Goal: Navigation & Orientation: Find specific page/section

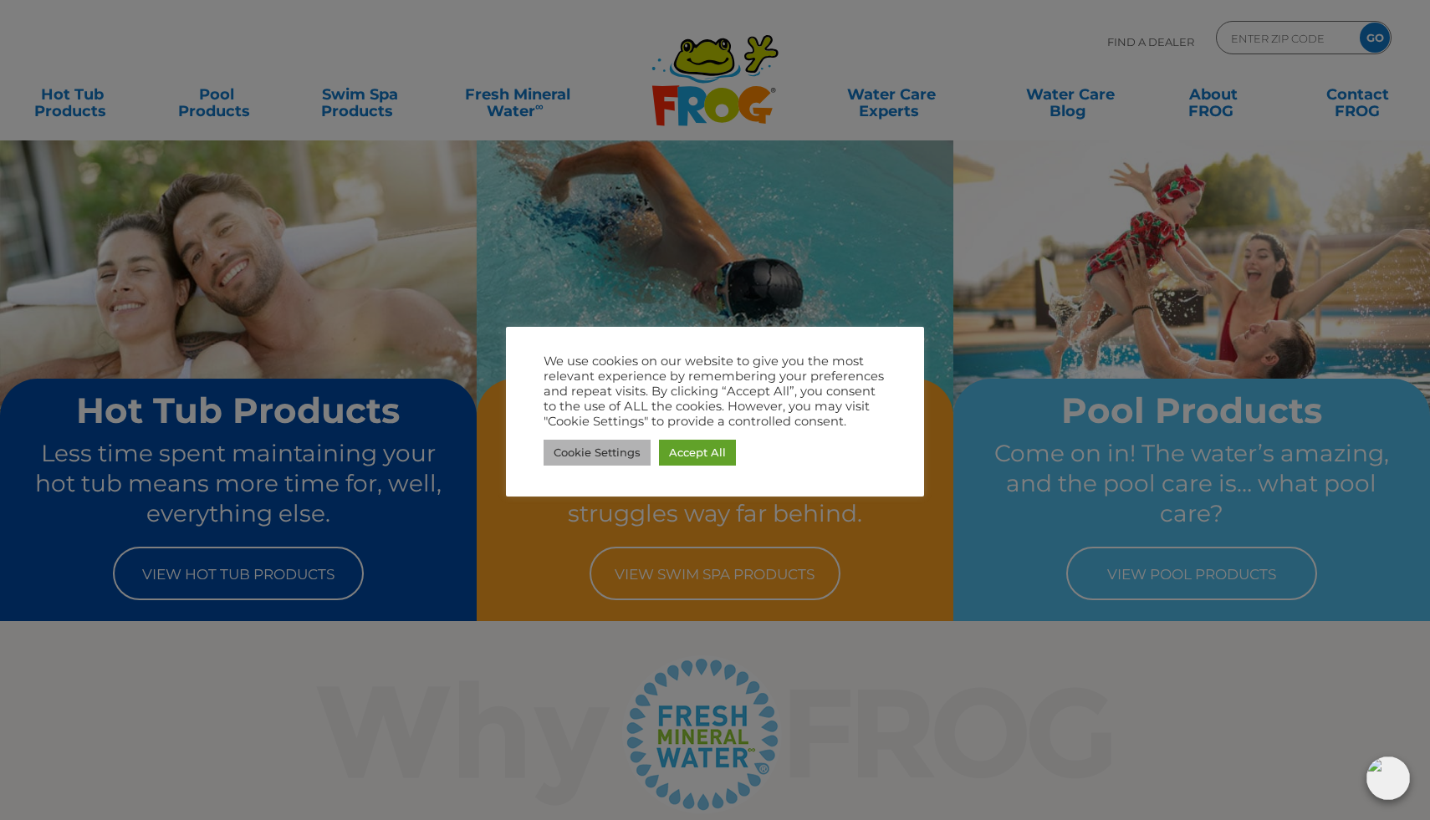
click at [637, 452] on link "Cookie Settings" at bounding box center [597, 453] width 107 height 26
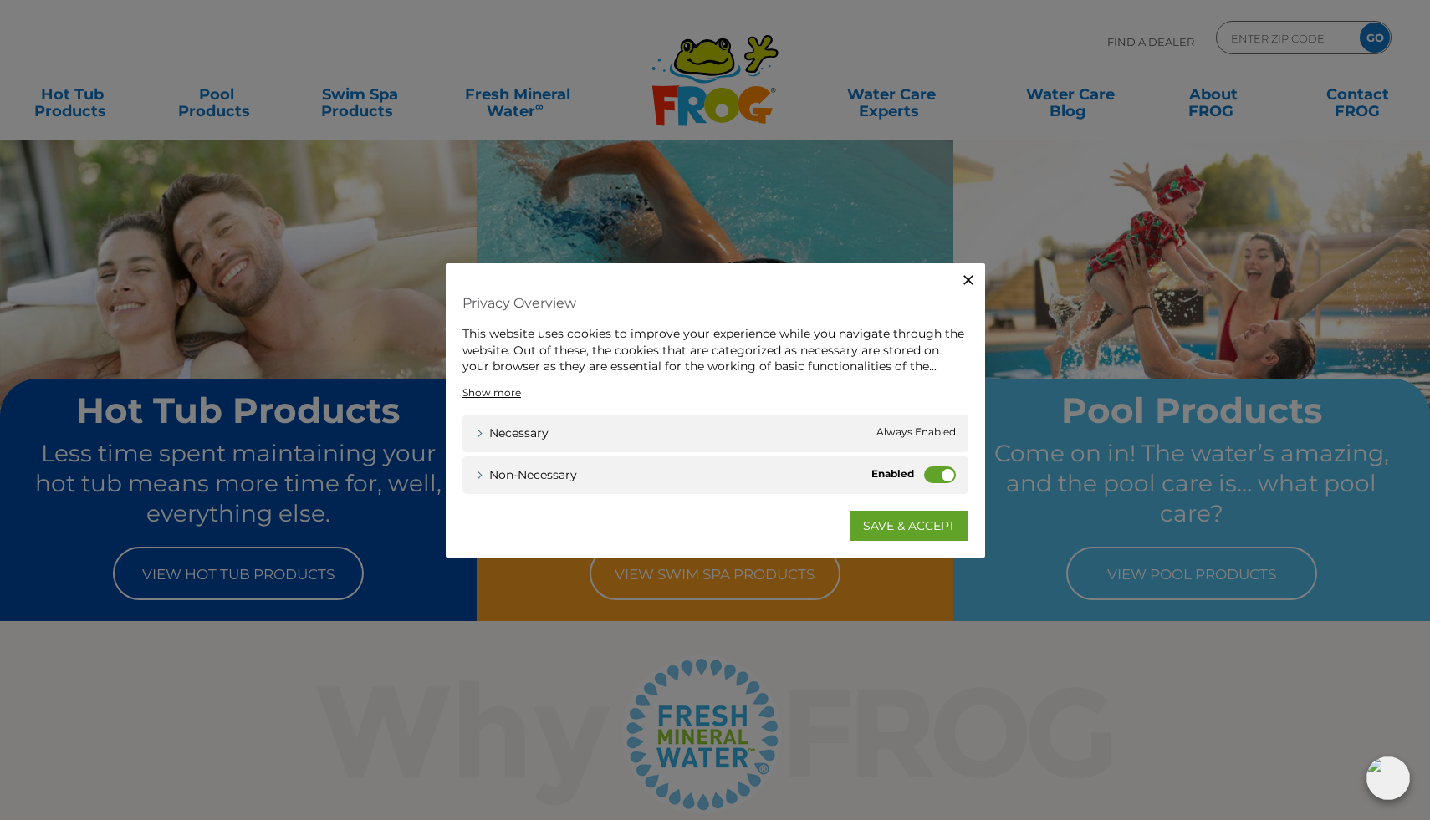
click at [939, 475] on label "Non-necessary" at bounding box center [940, 474] width 32 height 17
click at [0, 0] on input "Non-necessary" at bounding box center [0, 0] width 0 height 0
click at [932, 521] on link "SAVE & ACCEPT" at bounding box center [909, 525] width 119 height 30
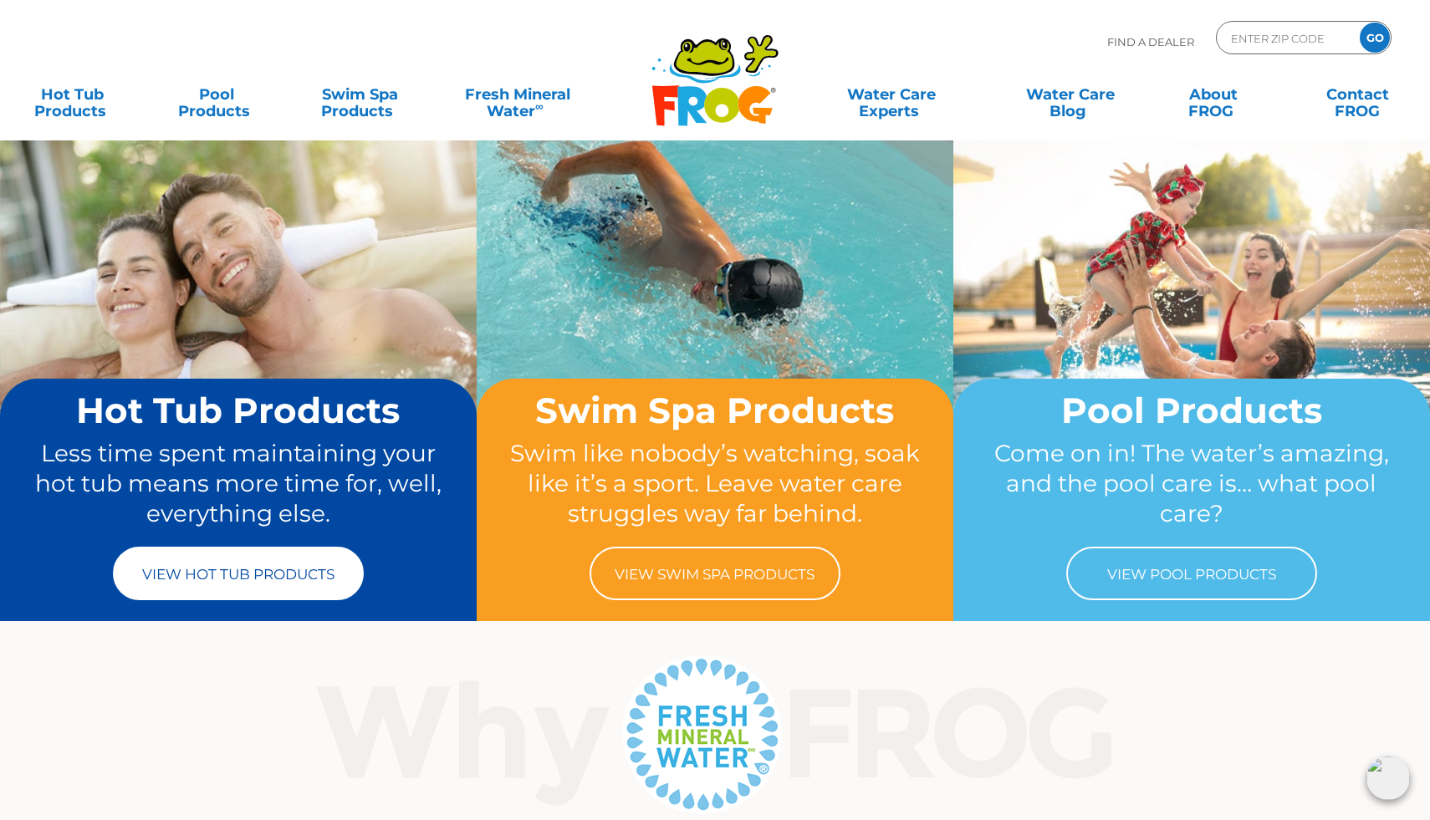
click at [358, 575] on link "View Hot Tub Products" at bounding box center [238, 574] width 251 height 54
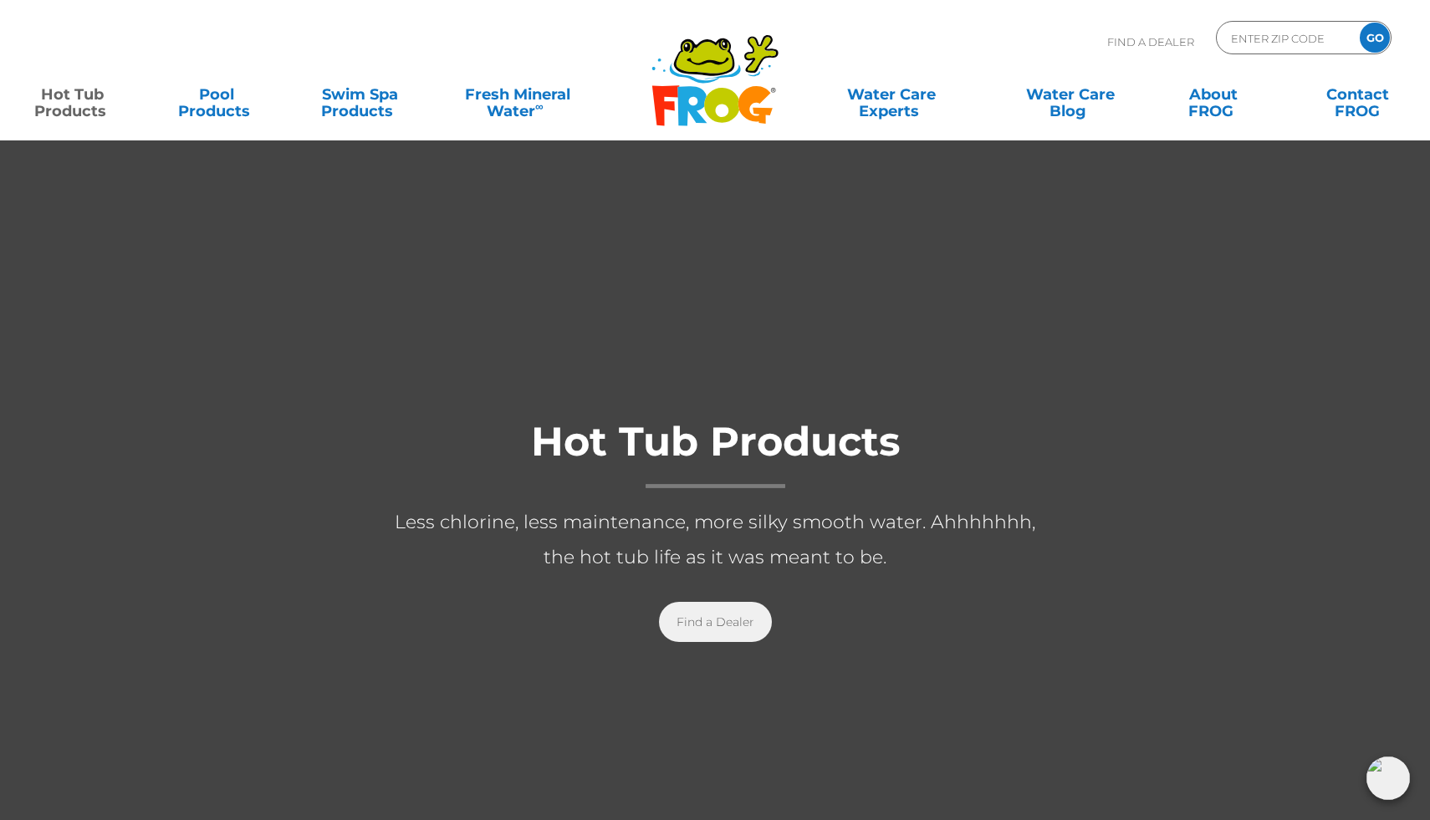
click at [699, 617] on link "Find a Dealer" at bounding box center [715, 622] width 113 height 40
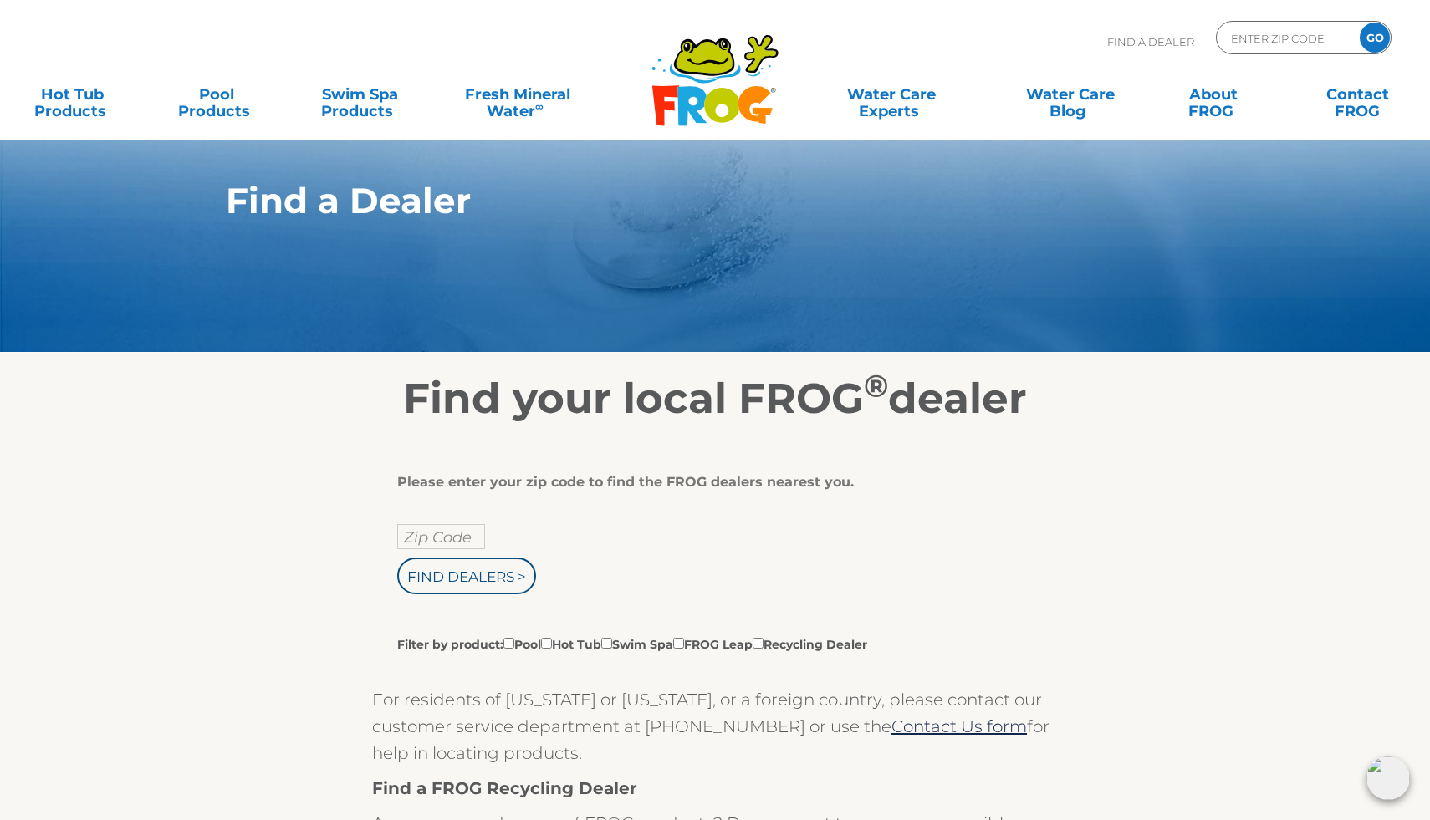
scroll to position [1, 0]
